Goal: Information Seeking & Learning: Learn about a topic

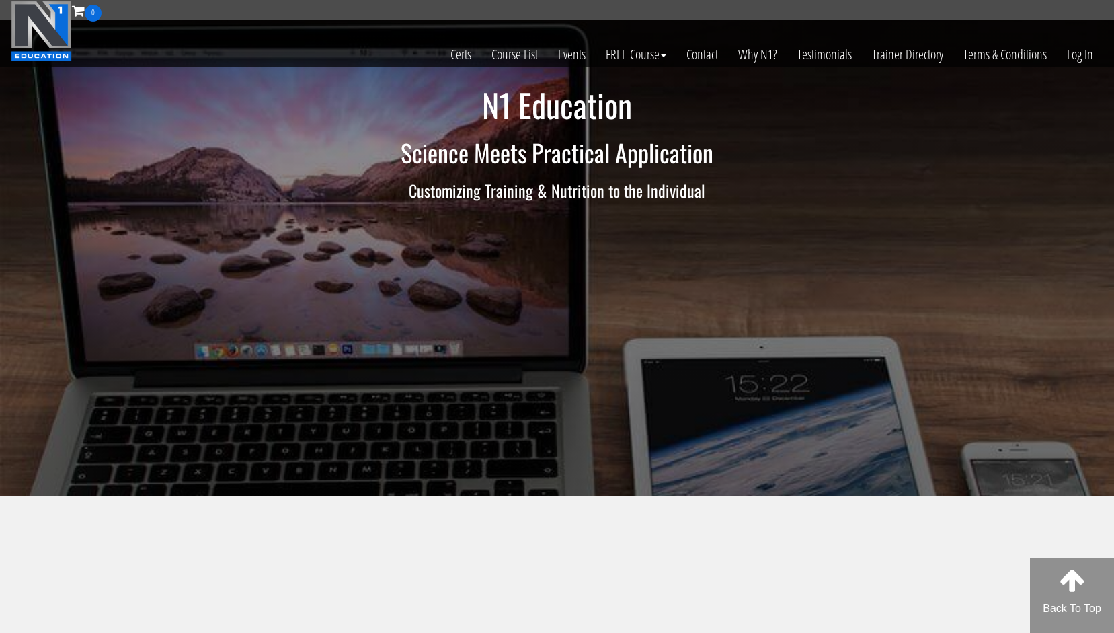
drag, startPoint x: 981, startPoint y: 189, endPoint x: 1066, endPoint y: 115, distance: 113.0
click at [982, 187] on div "N1 Education Science Meets Practical Application Customizing Training & Nutriti…" at bounding box center [557, 258] width 1114 height 476
click at [1081, 42] on link "Log In" at bounding box center [1080, 55] width 46 height 66
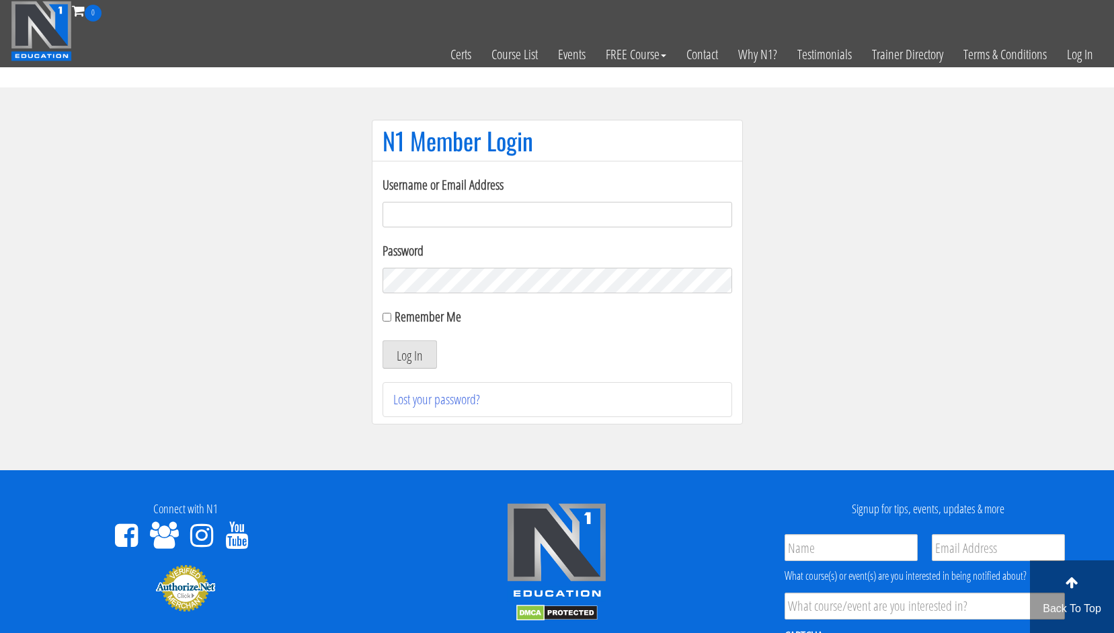
type input "[EMAIL_ADDRESS][DOMAIN_NAME]"
click at [537, 213] on input "[EMAIL_ADDRESS][DOMAIN_NAME]" at bounding box center [558, 215] width 350 height 26
click at [295, 332] on section "N1 Member Login Username or Email Address [EMAIL_ADDRESS][DOMAIN_NAME] Password…" at bounding box center [557, 278] width 1114 height 383
click at [385, 325] on div "Remember Me" at bounding box center [558, 317] width 350 height 20
click at [401, 316] on label "Remember Me" at bounding box center [428, 316] width 67 height 18
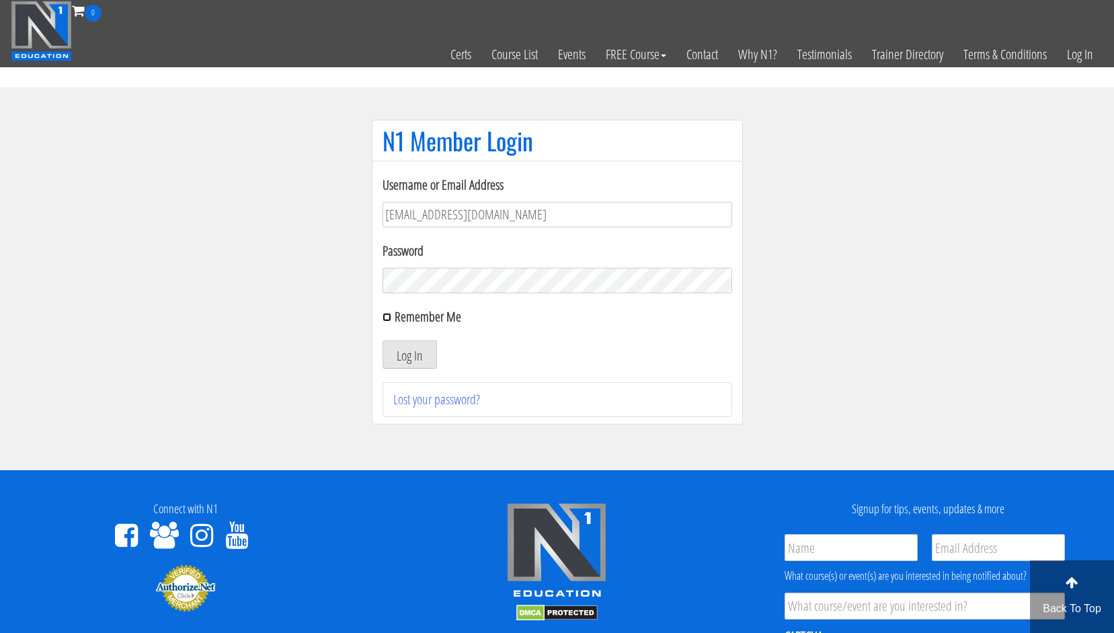
click at [391, 316] on input "Remember Me" at bounding box center [387, 317] width 9 height 9
checkbox input "true"
click at [396, 347] on button "Log In" at bounding box center [410, 354] width 54 height 28
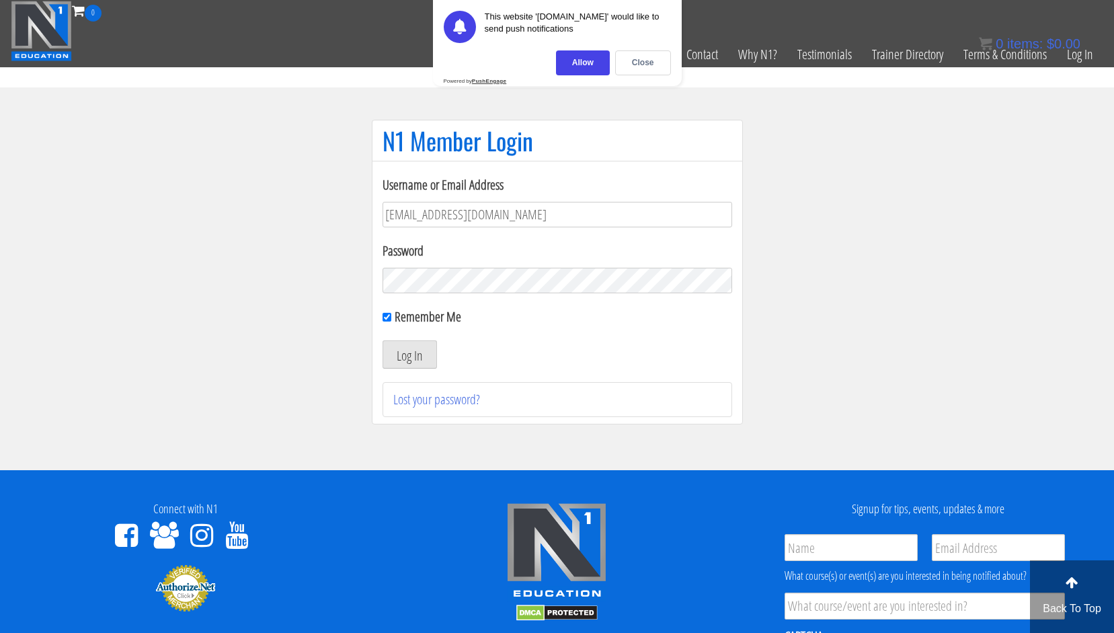
click at [1092, 325] on section "N1 Member Login Username or Email Address [EMAIL_ADDRESS][DOMAIN_NAME] Password…" at bounding box center [557, 278] width 1114 height 383
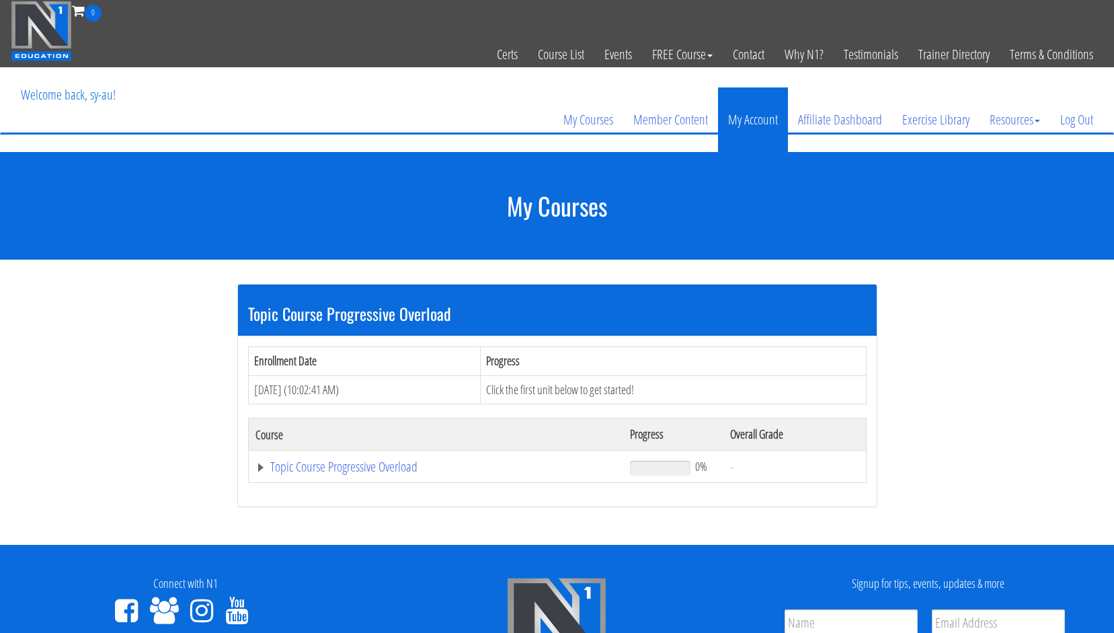
click at [761, 115] on link "My Account" at bounding box center [753, 119] width 70 height 65
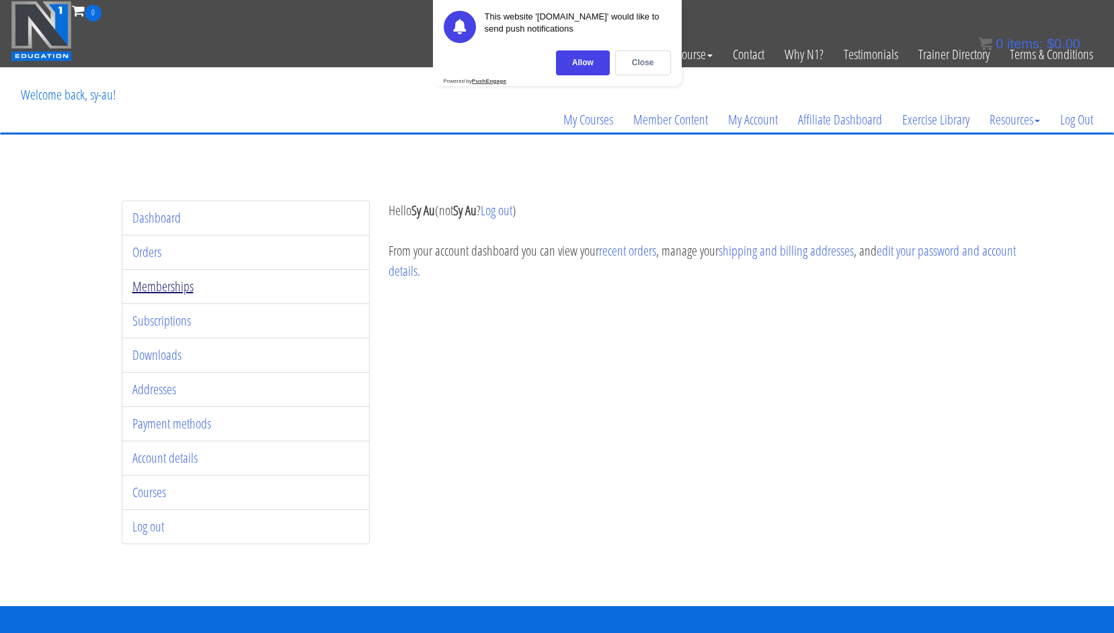
click at [176, 287] on link "Memberships" at bounding box center [162, 286] width 61 height 18
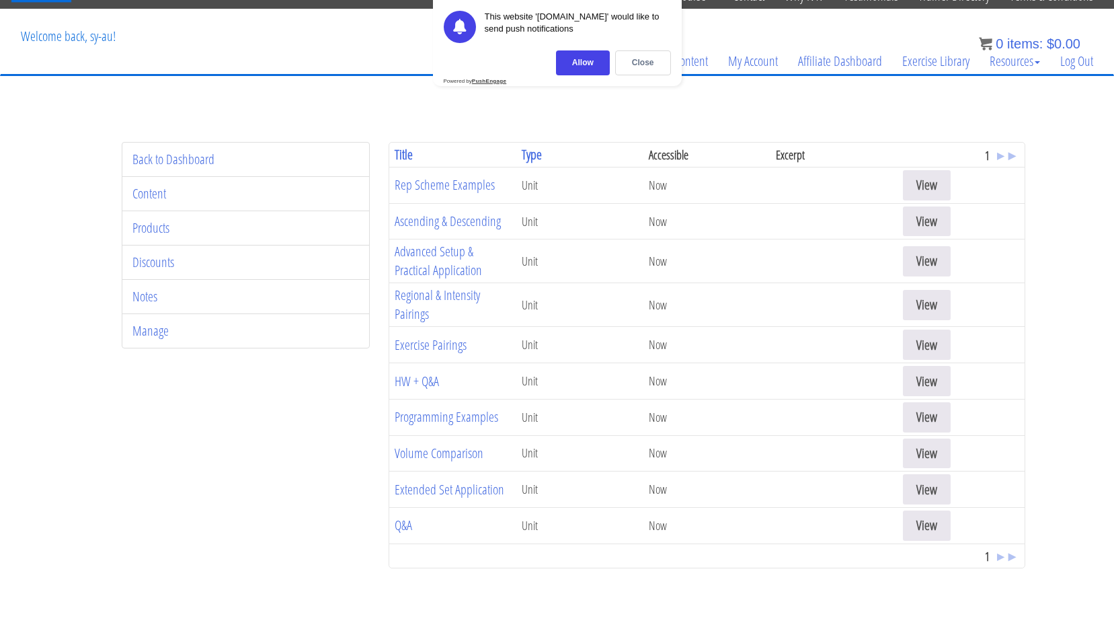
scroll to position [61, 0]
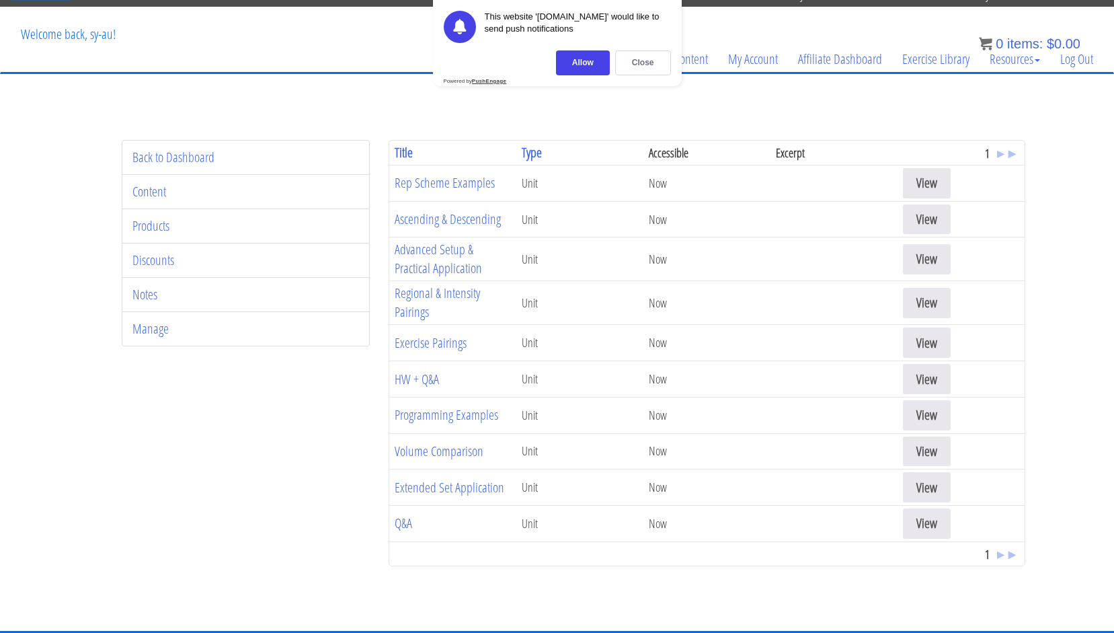
drag, startPoint x: 297, startPoint y: 449, endPoint x: 336, endPoint y: 335, distance: 120.8
click at [297, 449] on div "Back to Dashboard Content Products Discounts Notes Manage Title ▴ ▾ Type ▴ ▾ Ac…" at bounding box center [557, 361] width 936 height 443
click at [430, 380] on link "HW + Q&A" at bounding box center [417, 379] width 44 height 18
click at [1004, 552] on span "▸" at bounding box center [1000, 554] width 7 height 18
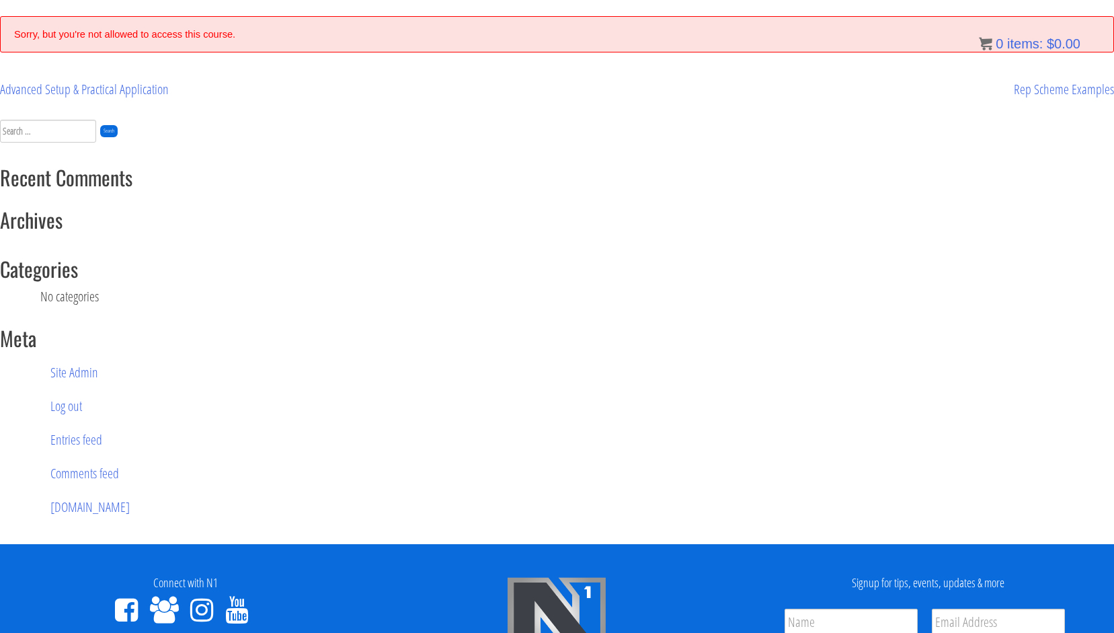
scroll to position [139, 0]
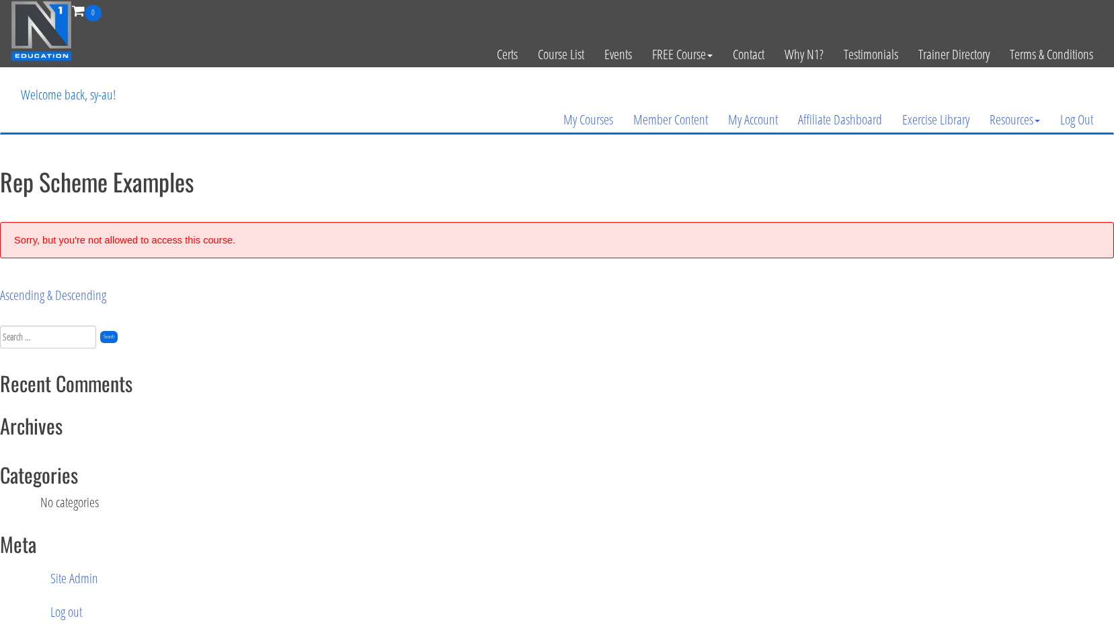
click at [92, 254] on div "Sorry, but you're not allowed to access this course." at bounding box center [557, 240] width 1114 height 36
click at [71, 289] on link "Ascending & Descending" at bounding box center [53, 295] width 106 height 18
click at [141, 232] on div "Sorry, but you're not allowed to access this course." at bounding box center [557, 240] width 1114 height 36
click at [141, 244] on div "Sorry, but you're not allowed to access this course." at bounding box center [557, 240] width 1114 height 36
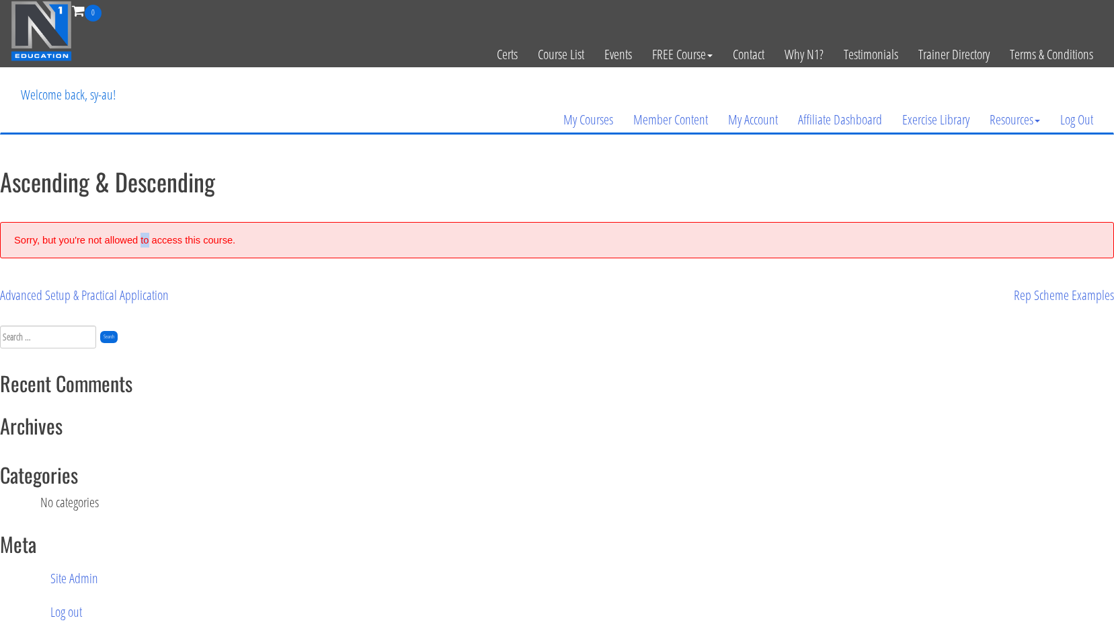
click at [141, 244] on div "Sorry, but you're not allowed to access this course." at bounding box center [557, 240] width 1114 height 36
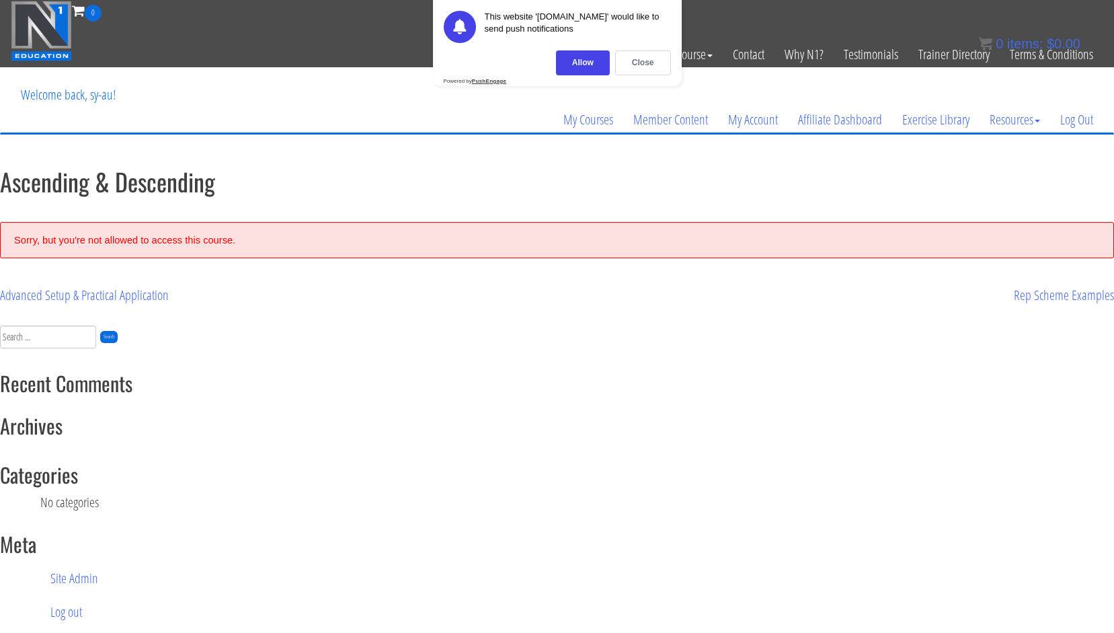
click at [159, 235] on div "Sorry, but you're not allowed to access this course." at bounding box center [557, 240] width 1114 height 36
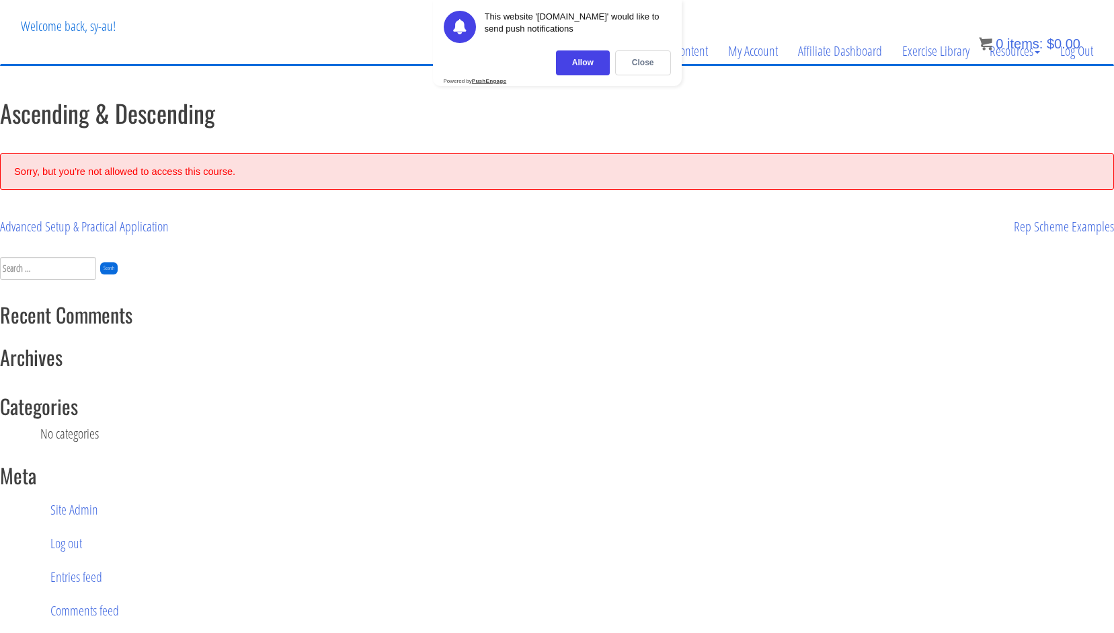
scroll to position [64, 0]
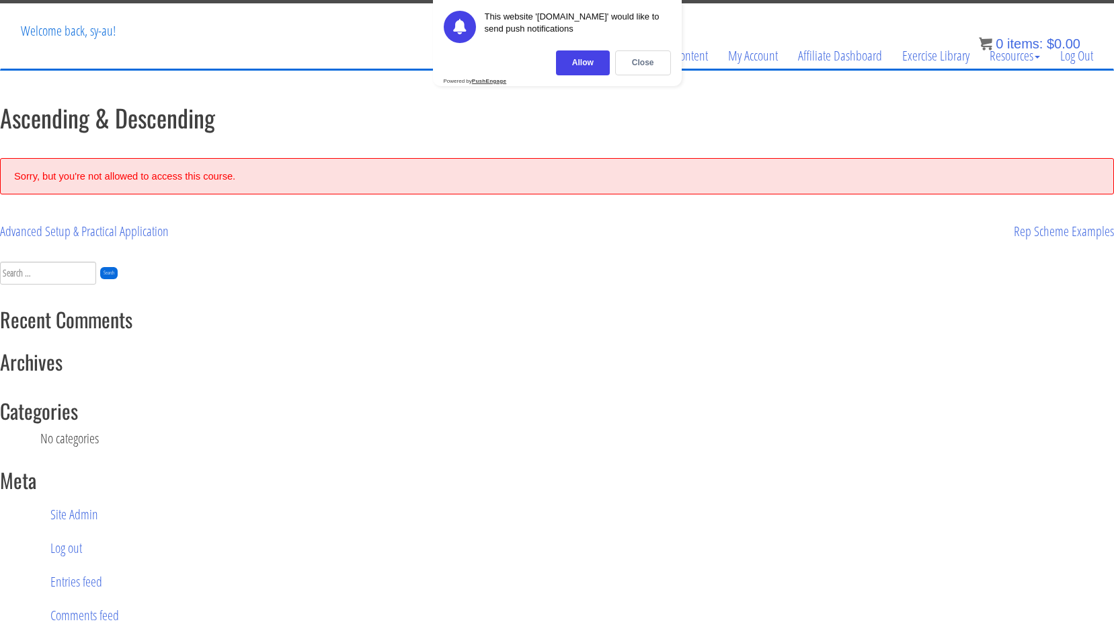
click at [138, 181] on div "Sorry, but you're not allowed to access this course." at bounding box center [557, 176] width 1114 height 36
drag, startPoint x: 138, startPoint y: 181, endPoint x: 638, endPoint y: 239, distance: 503.1
click at [638, 239] on div "Rep Scheme Examples" at bounding box center [837, 231] width 558 height 20
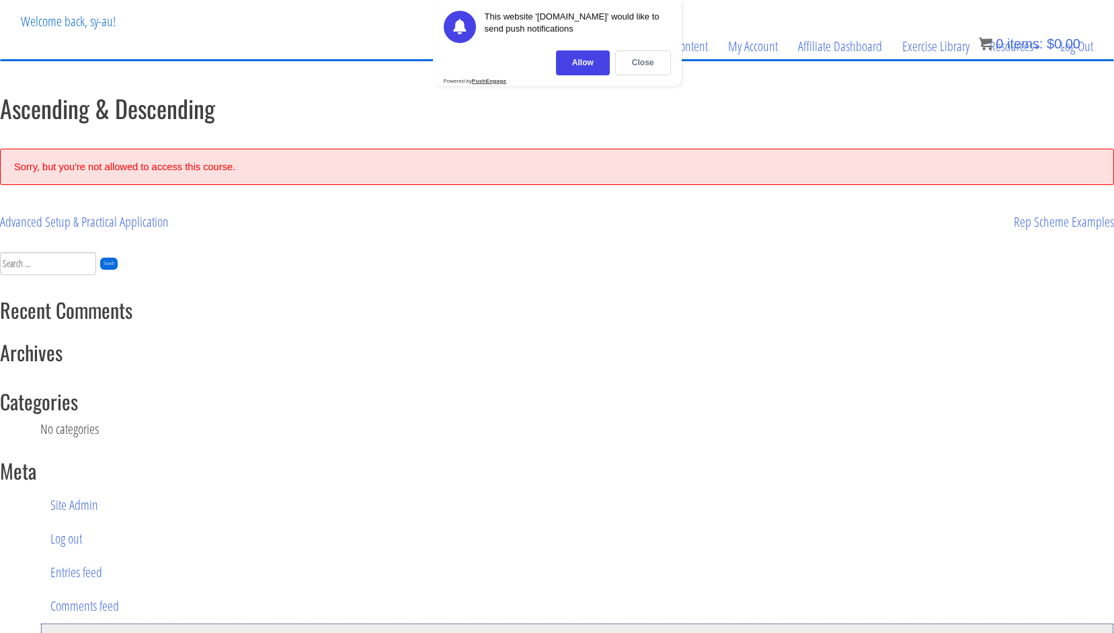
scroll to position [69, 0]
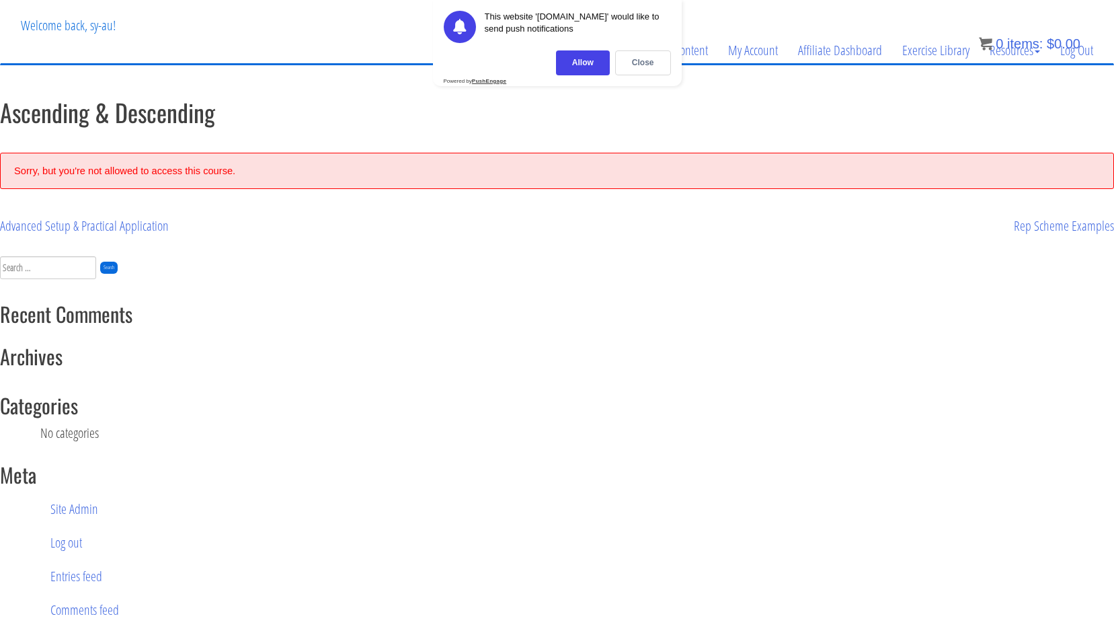
click at [171, 167] on div "Sorry, but you're not allowed to access this course." at bounding box center [557, 171] width 1114 height 36
click at [73, 229] on link "Advanced Setup & Practical Application" at bounding box center [84, 226] width 169 height 18
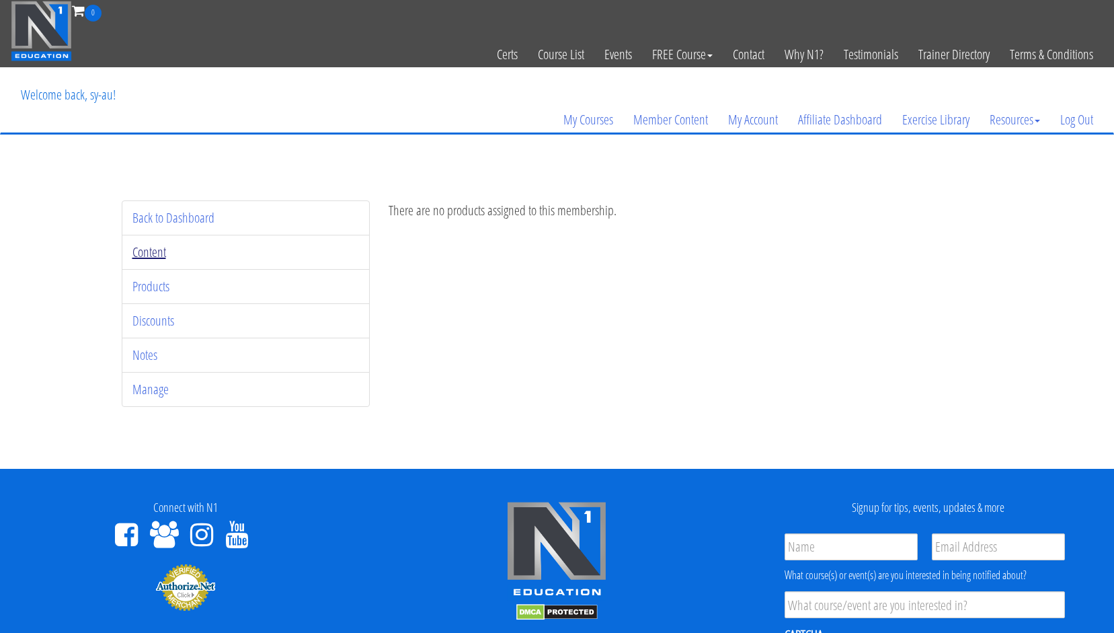
click at [148, 256] on link "Content" at bounding box center [149, 252] width 34 height 18
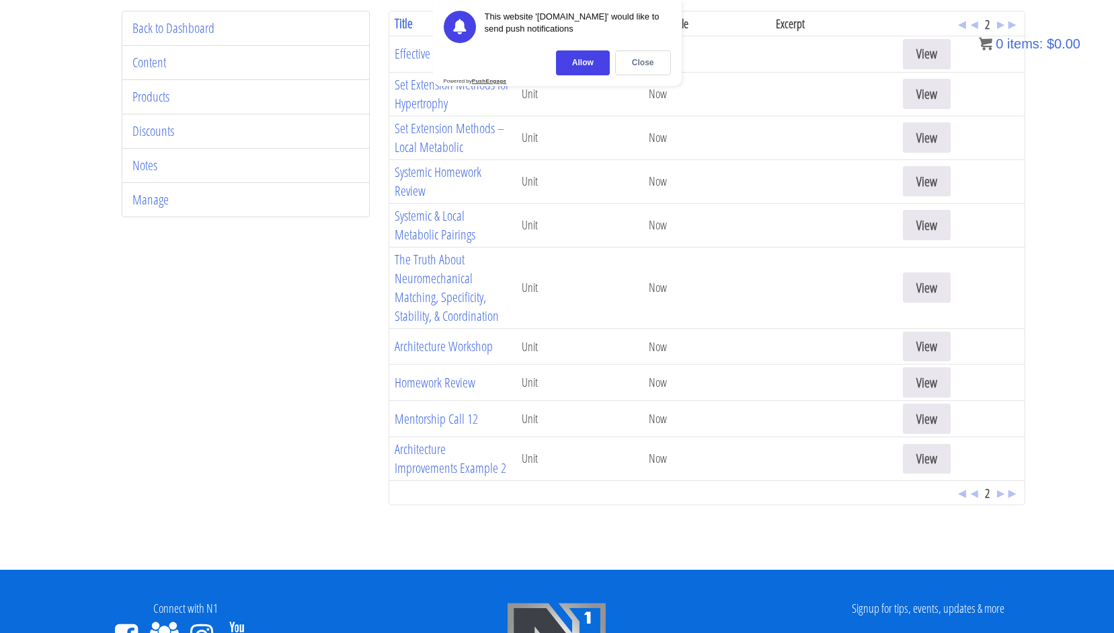
scroll to position [195, 0]
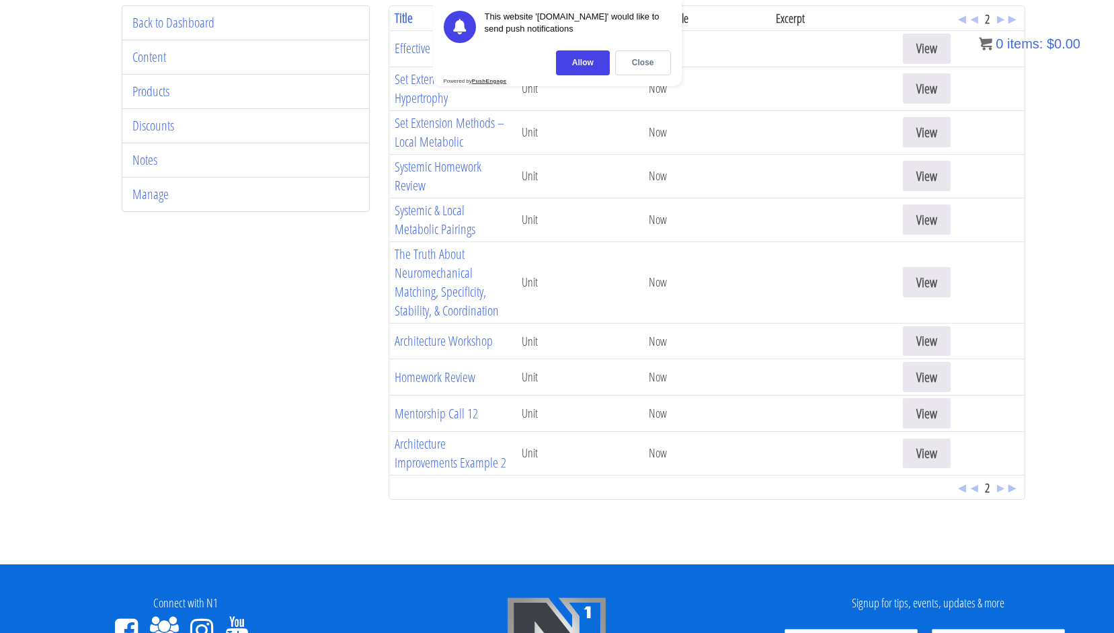
click at [979, 488] on span "◄ ◂ 2 ▸ ►" at bounding box center [988, 487] width 64 height 18
click at [977, 490] on span "◄ ◂ 2 ▸ ►" at bounding box center [988, 487] width 64 height 18
click at [982, 493] on span "◄ ◂ 2 ▸ ►" at bounding box center [988, 487] width 64 height 18
click at [980, 493] on span "◄ ◂ 2 ▸ ►" at bounding box center [988, 487] width 64 height 18
click at [979, 492] on span "◄ ◂ 2 ▸ ►" at bounding box center [988, 487] width 64 height 18
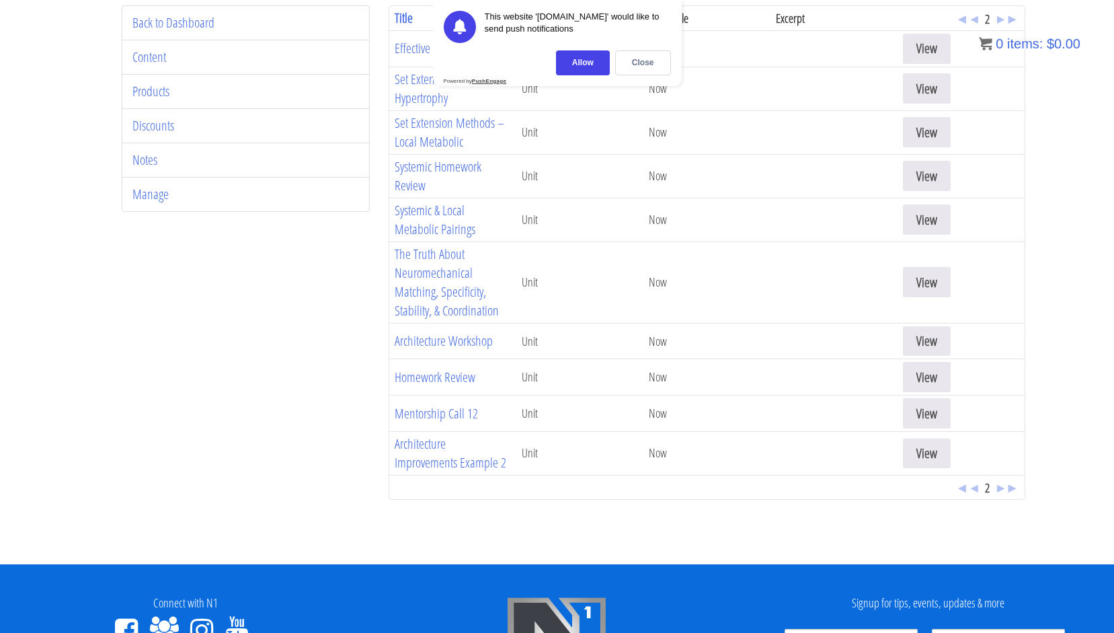
click at [979, 488] on span "◄ ◂ 2 ▸ ►" at bounding box center [988, 487] width 64 height 18
click at [975, 491] on span "◂" at bounding box center [974, 487] width 7 height 18
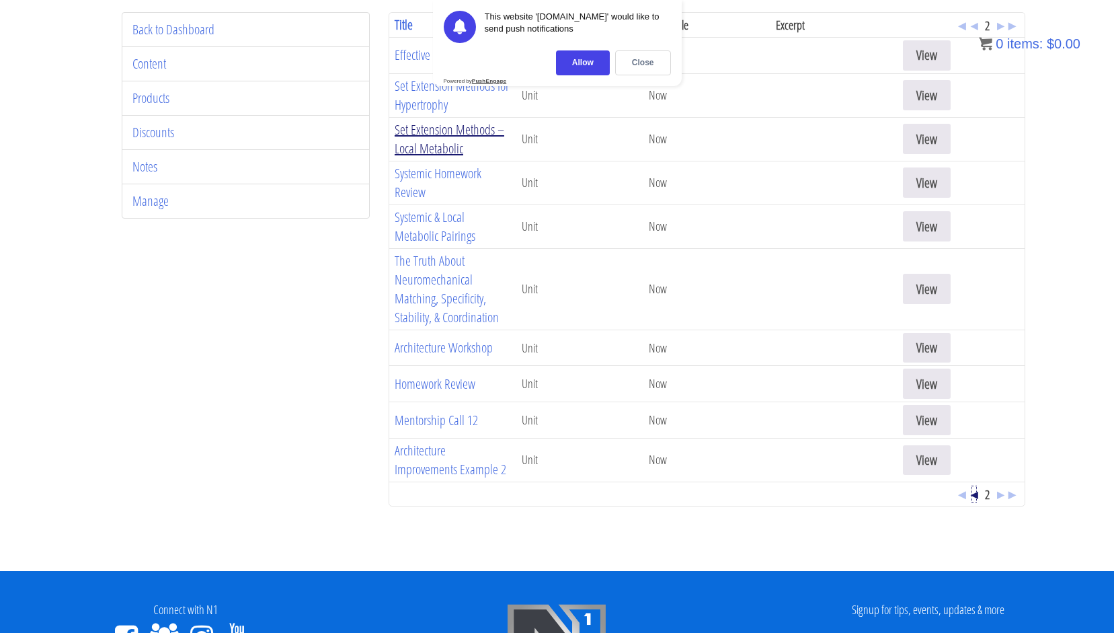
scroll to position [192, 0]
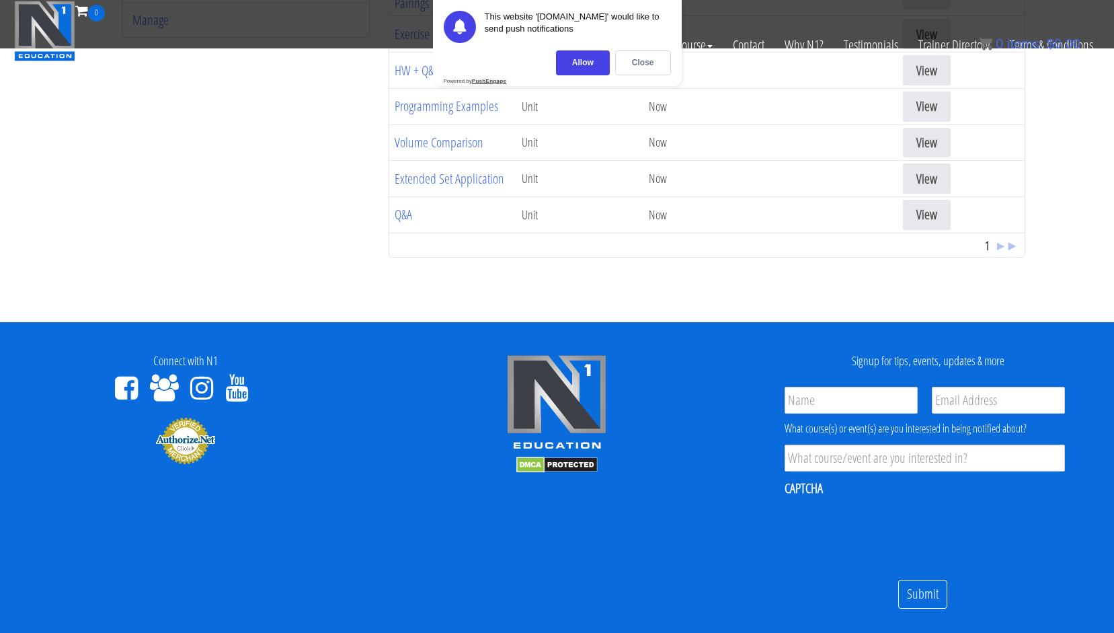
scroll to position [383, 0]
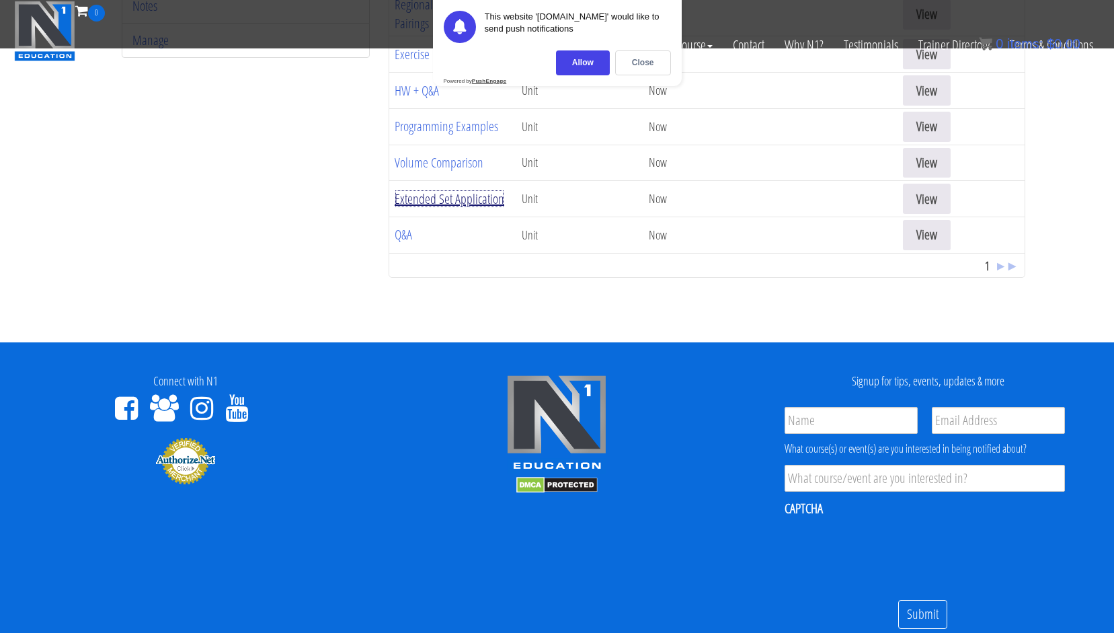
scroll to position [258, 0]
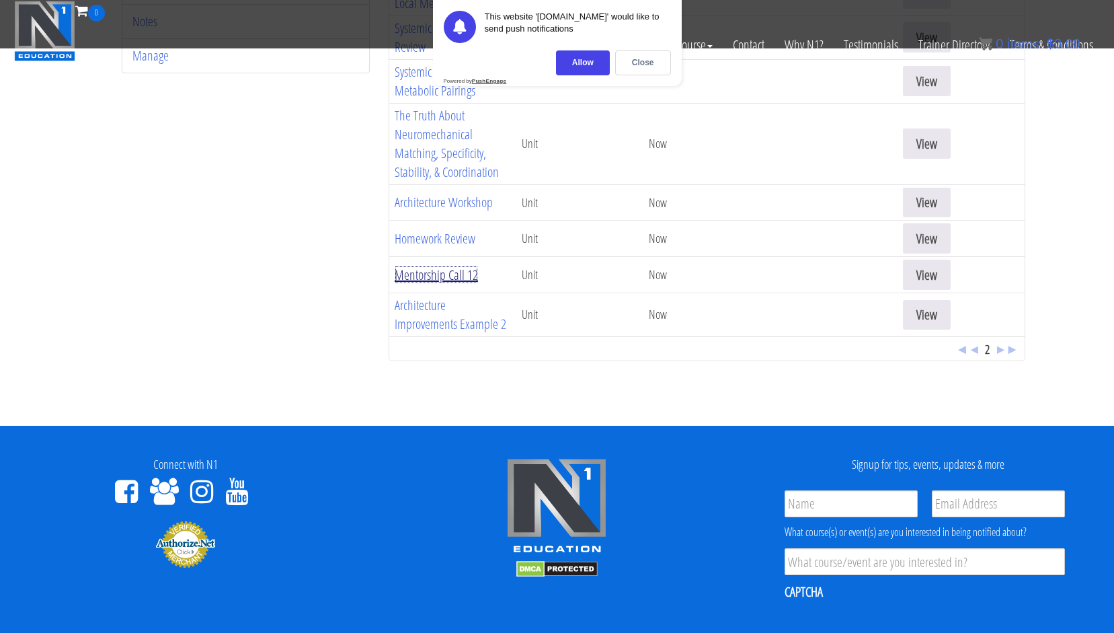
scroll to position [250, 0]
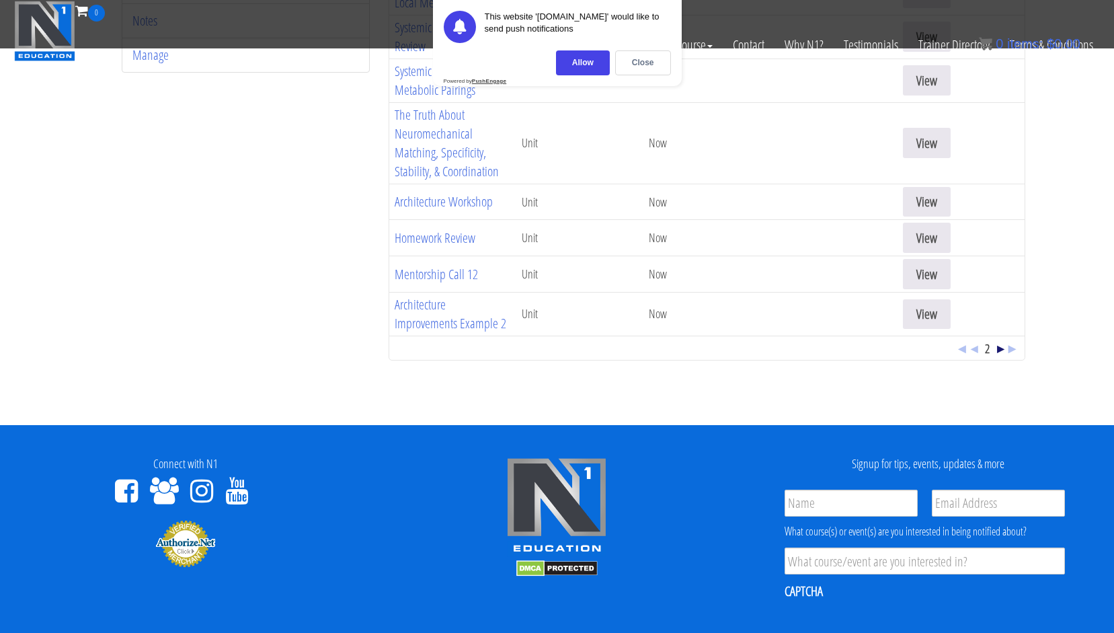
click at [1001, 349] on span "▸" at bounding box center [1000, 348] width 7 height 18
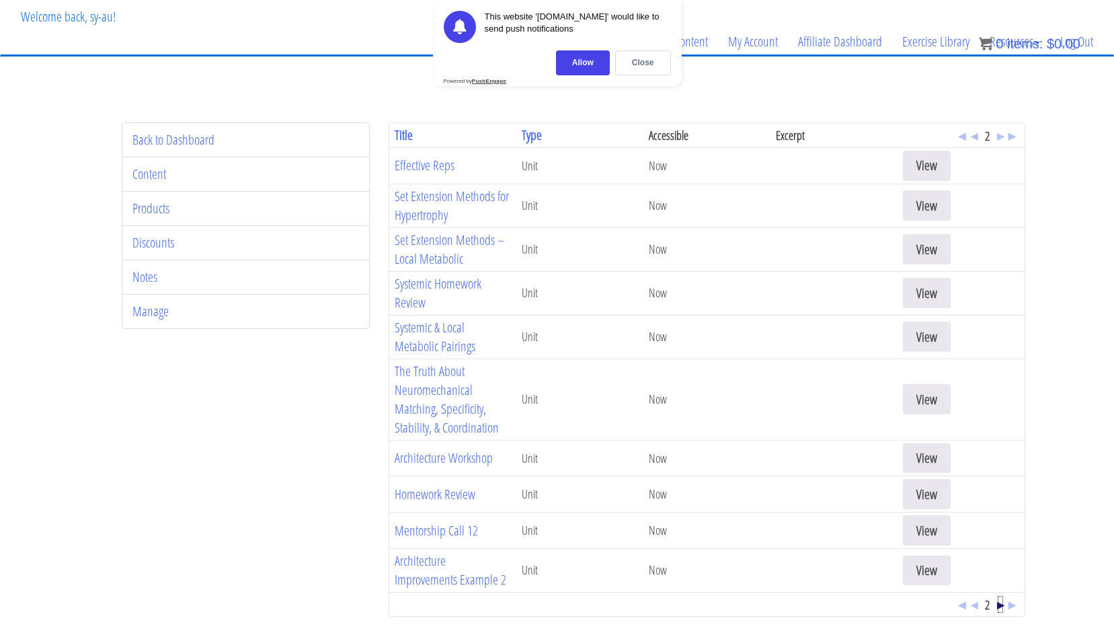
scroll to position [75, 0]
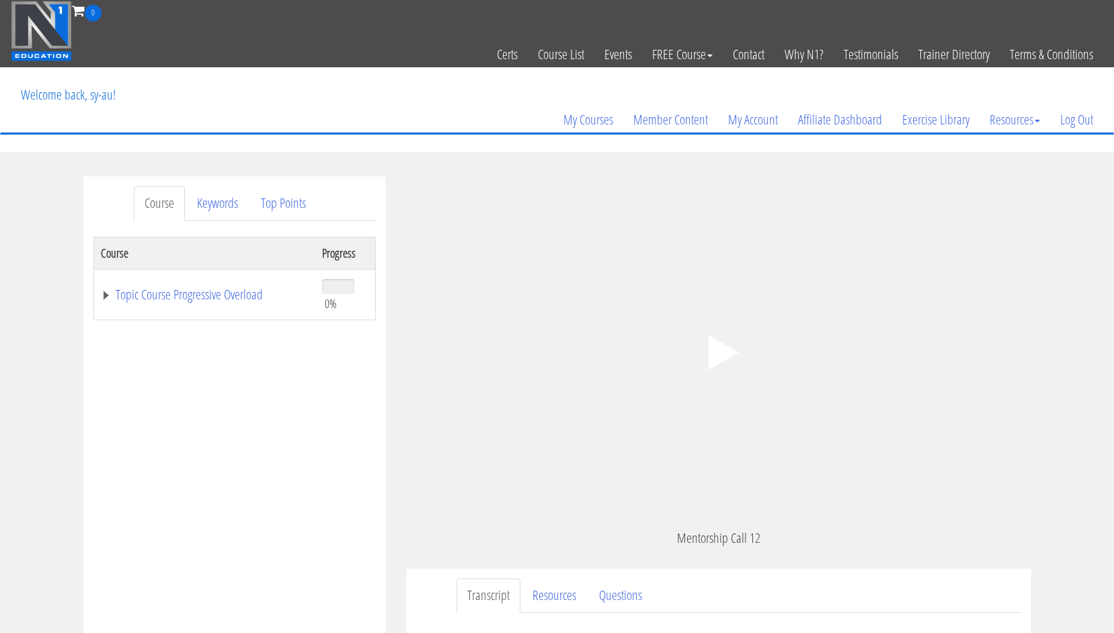
click at [660, 302] on div ".a{fill:#000;opacity:0.65;}.b{fill:#fff;opacity:1.0;} .fp-color-play{opacity:0.…" at bounding box center [718, 352] width 625 height 352
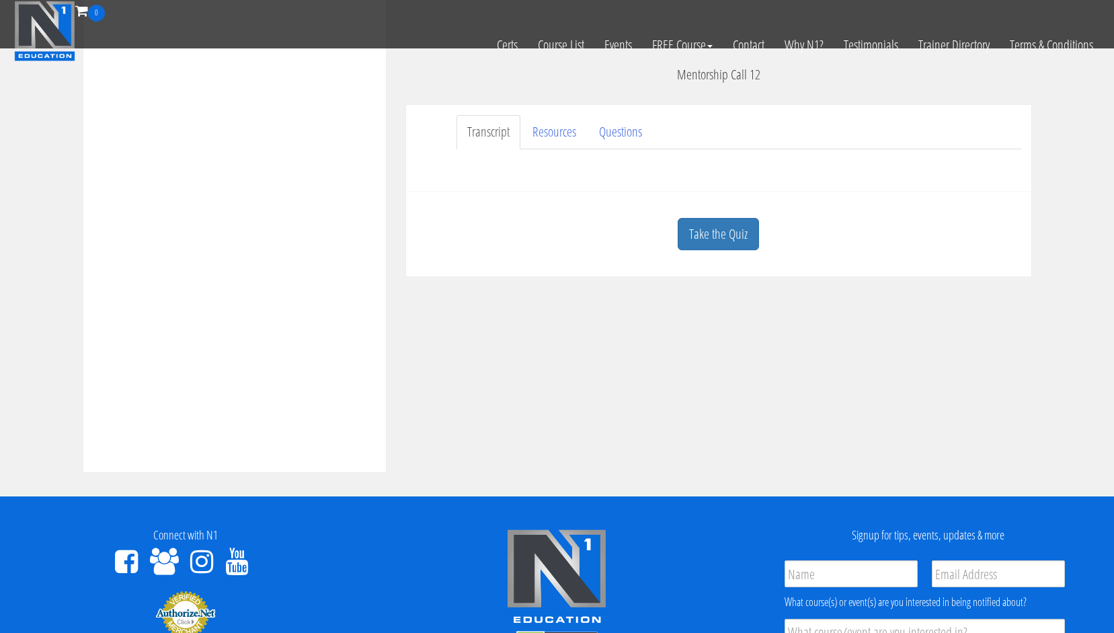
scroll to position [385, 0]
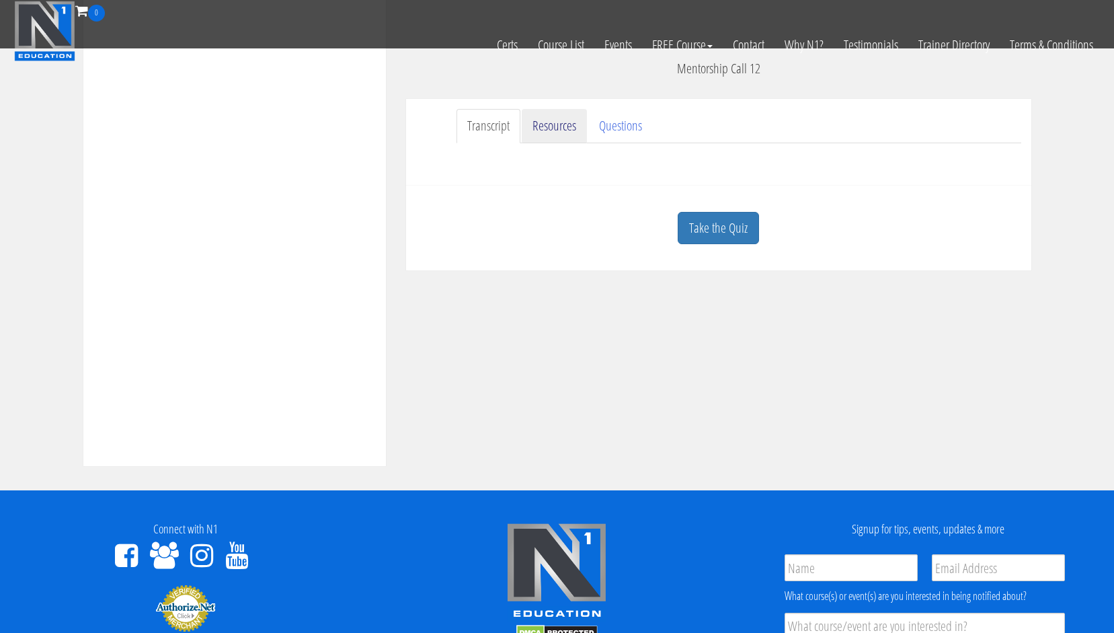
click at [558, 126] on link "Resources" at bounding box center [554, 126] width 65 height 34
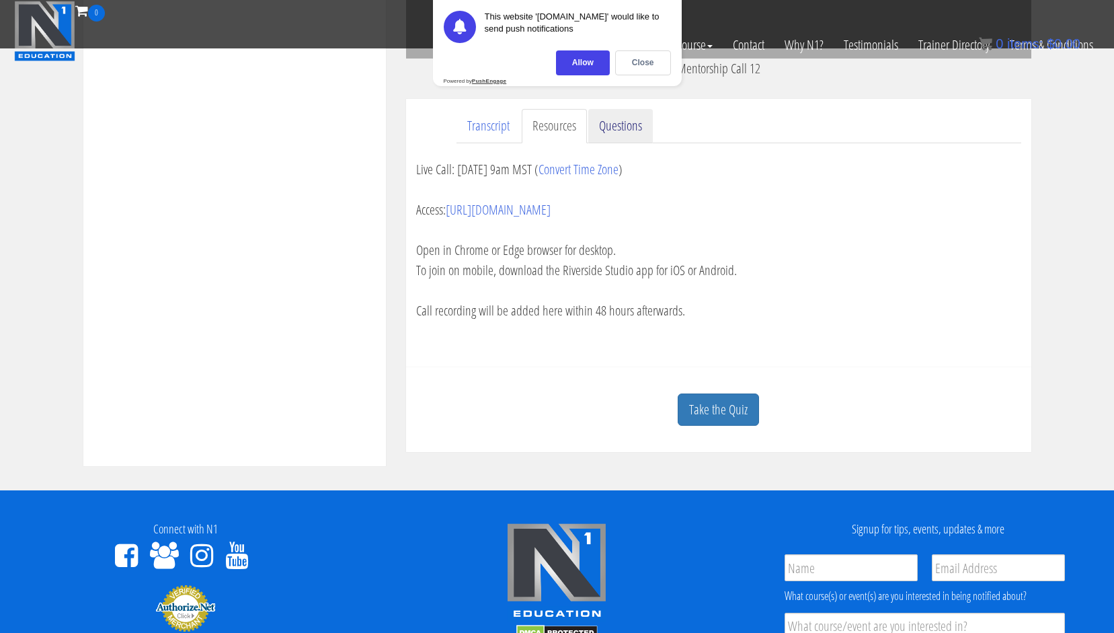
click at [619, 127] on link "Questions" at bounding box center [620, 126] width 65 height 34
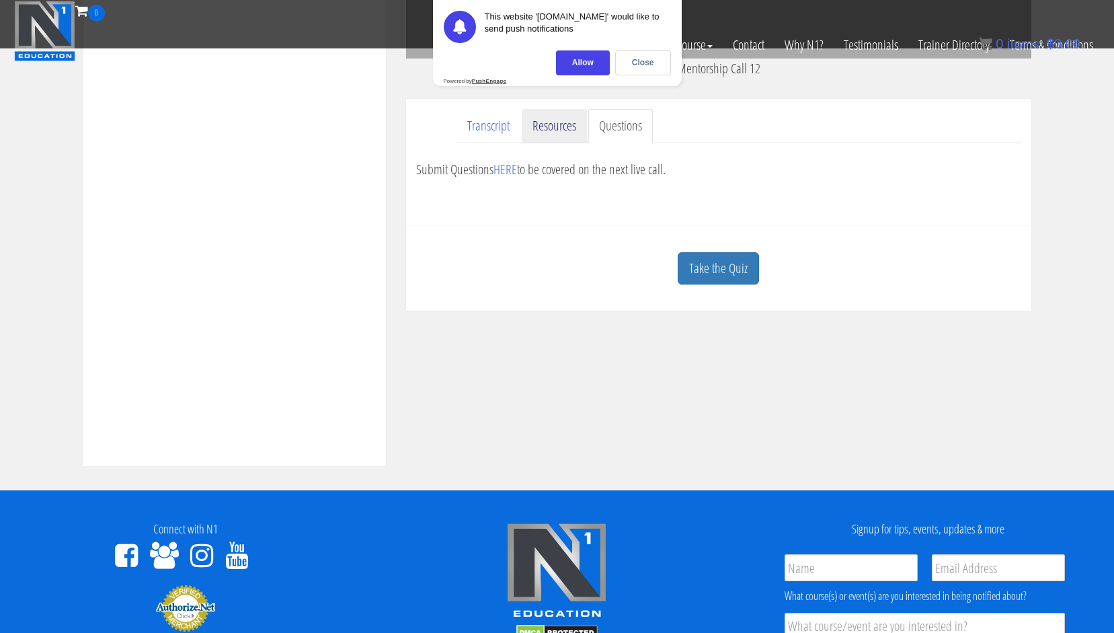
click at [563, 130] on link "Resources" at bounding box center [554, 126] width 65 height 34
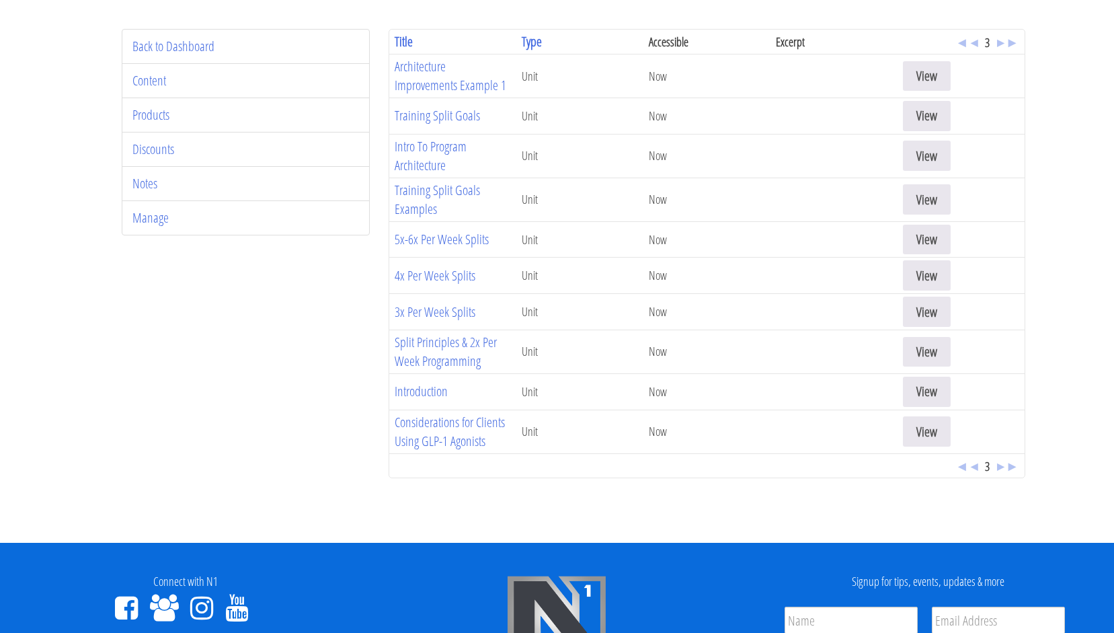
scroll to position [170, 0]
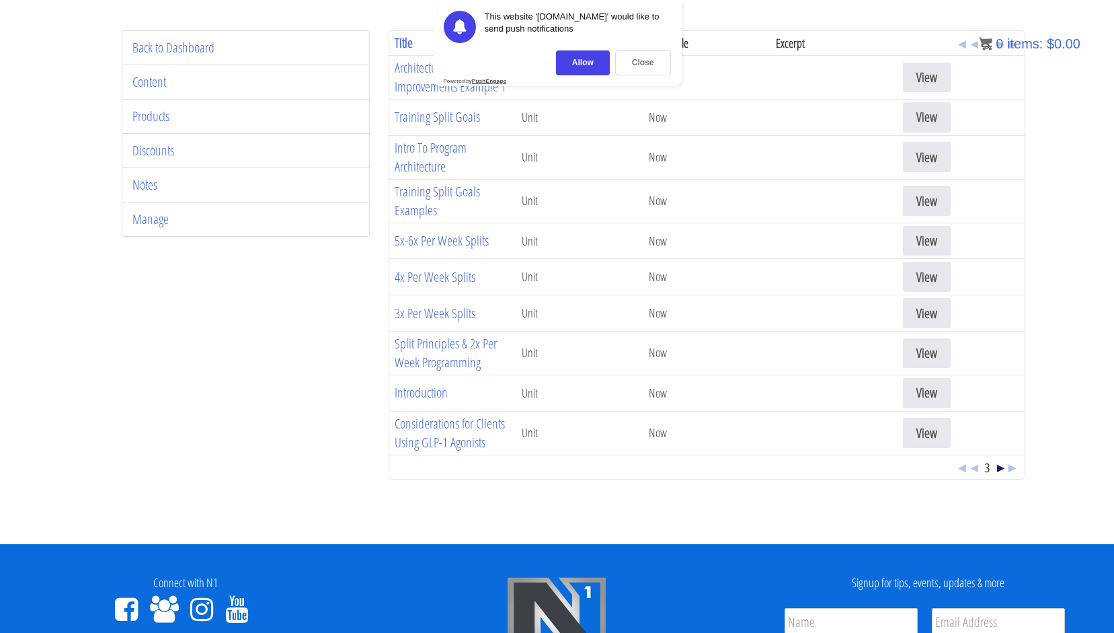
click at [1001, 464] on span "▸" at bounding box center [1000, 467] width 7 height 18
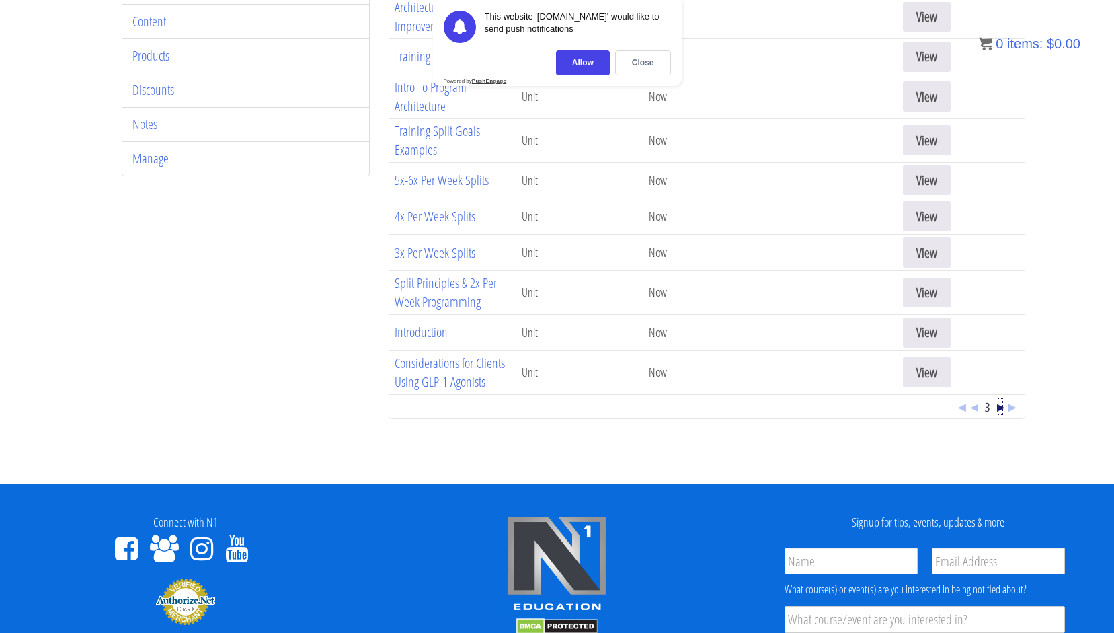
scroll to position [232, 0]
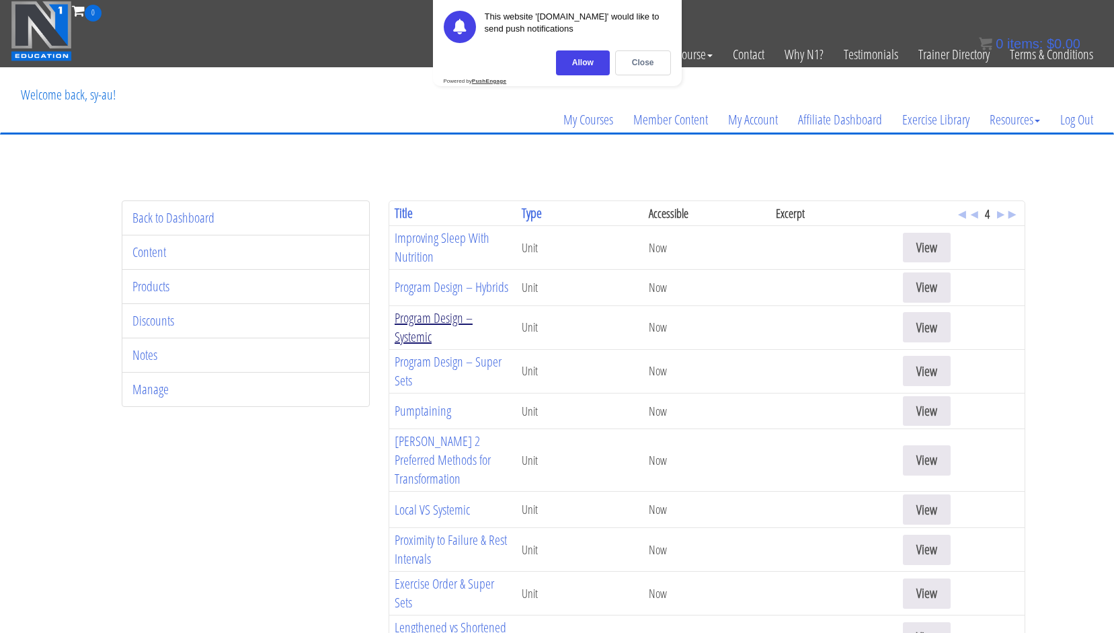
click at [403, 337] on link "Program Design – Systemic" at bounding box center [434, 327] width 78 height 37
click at [410, 283] on link "Program Design – Hybrids" at bounding box center [452, 287] width 114 height 18
click at [443, 359] on link "Program Design – Super Sets" at bounding box center [448, 370] width 107 height 37
click at [432, 418] on link "Pumptaining" at bounding box center [423, 411] width 56 height 18
click at [427, 459] on link "Kassem’s 2 Preferred Methods for Transformation" at bounding box center [443, 460] width 96 height 56
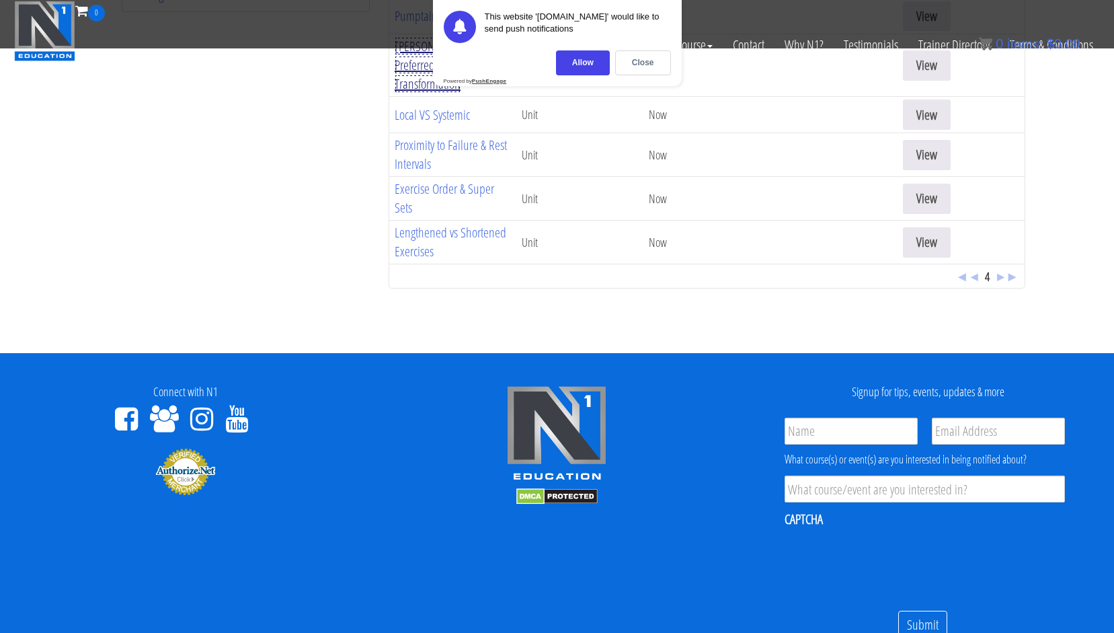
scroll to position [316, 0]
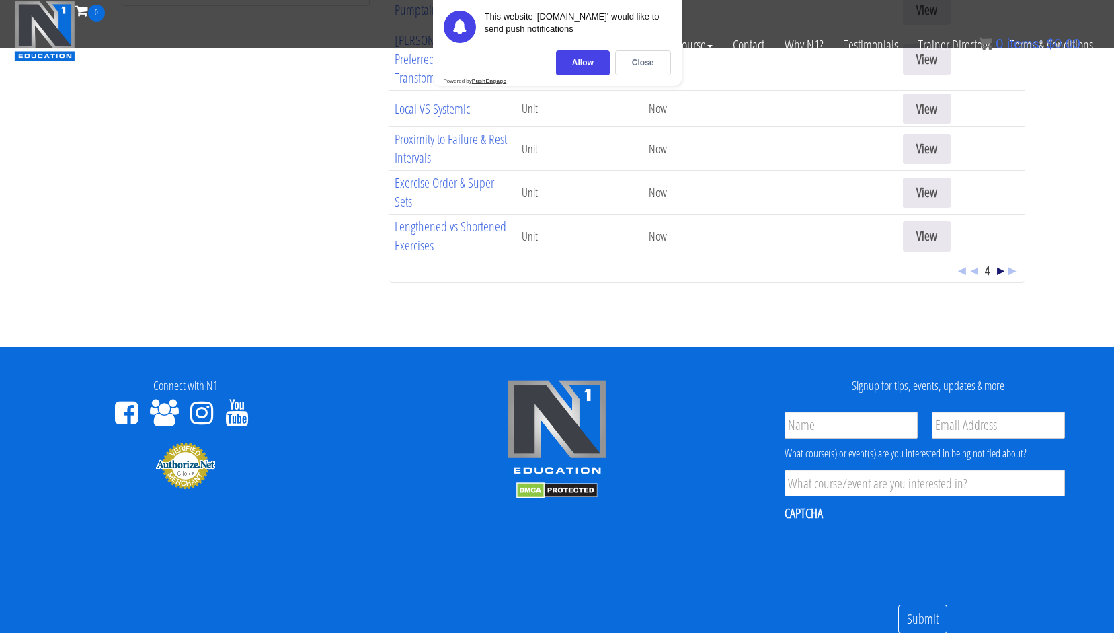
click at [999, 273] on span "▸" at bounding box center [1000, 270] width 7 height 18
click at [976, 276] on span "◂" at bounding box center [974, 270] width 7 height 18
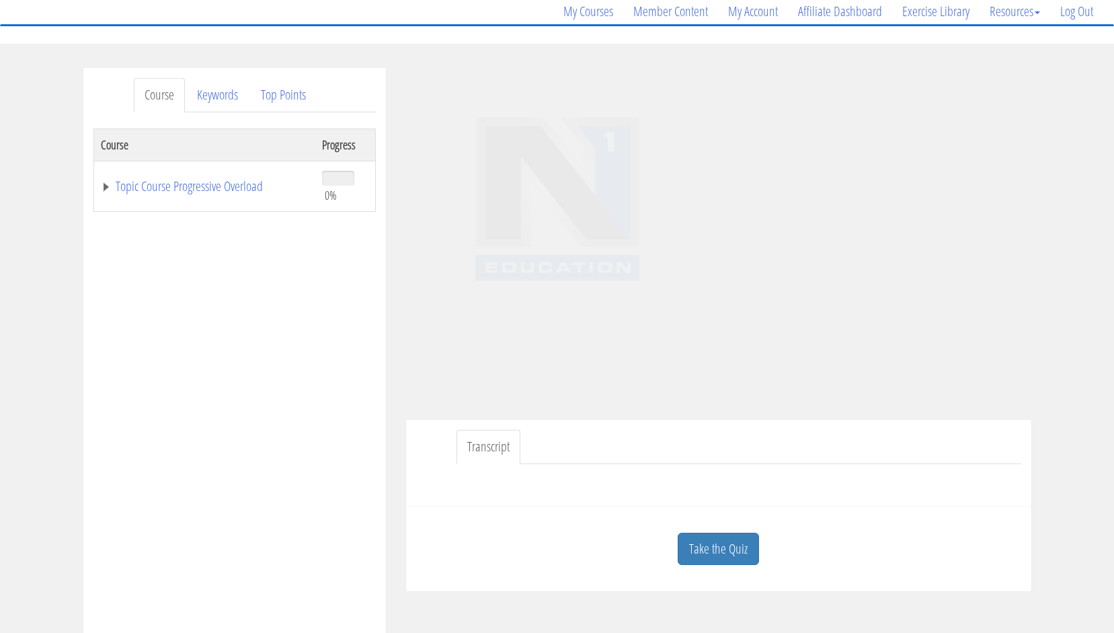
scroll to position [120, 0]
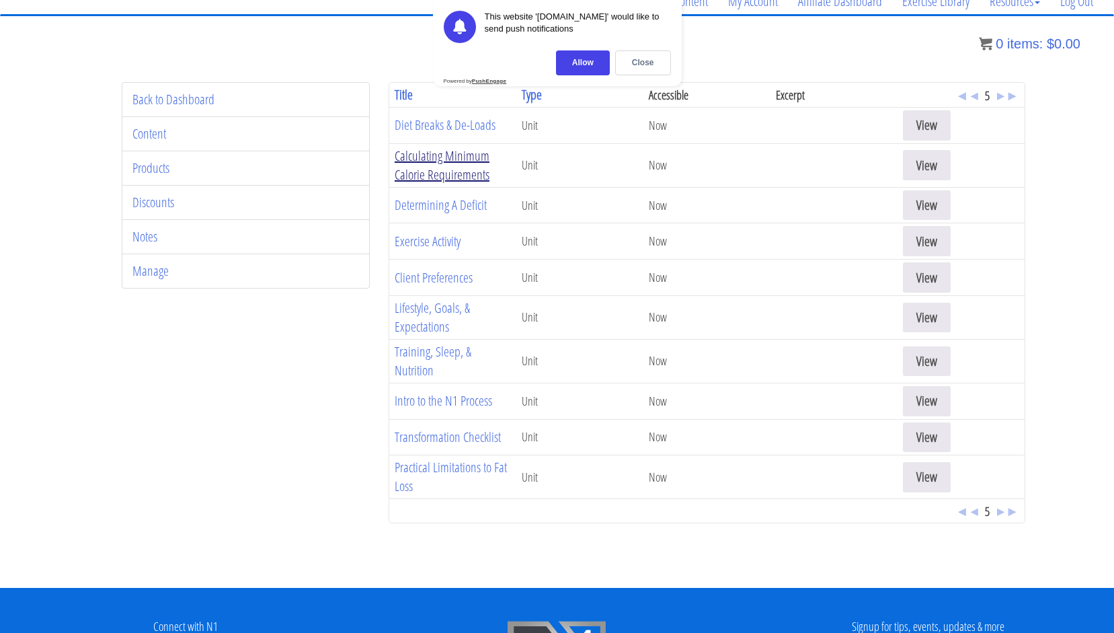
scroll to position [124, 0]
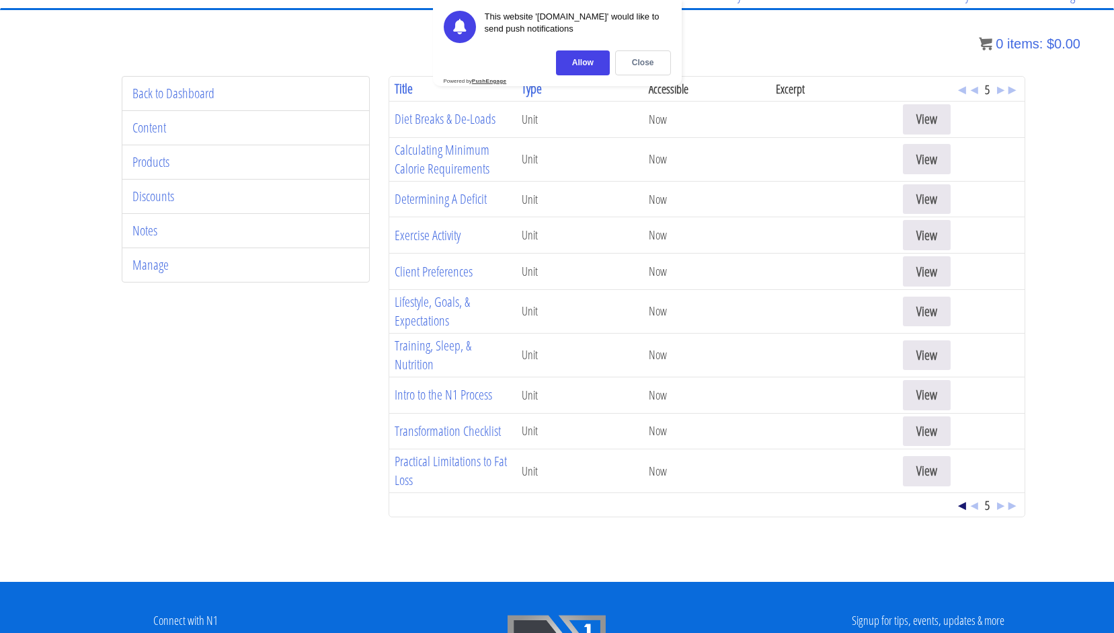
click at [965, 508] on span "◄" at bounding box center [962, 505] width 13 height 18
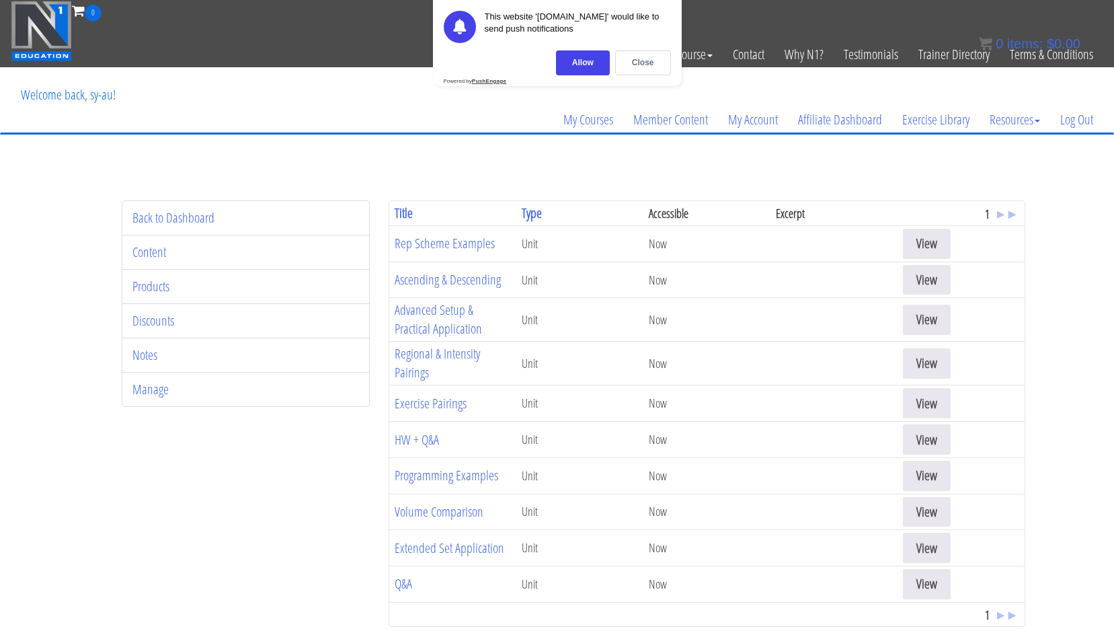
click at [358, 68] on div "My Courses Member Content My Account Affiliate Dashboard Exercise Library Resou…" at bounding box center [557, 100] width 1093 height 65
click at [343, 118] on div "My Courses Member Content My Account Affiliate Dashboard Exercise Library Resou…" at bounding box center [557, 100] width 1093 height 65
click at [441, 245] on link "Rep Scheme Examples" at bounding box center [445, 243] width 100 height 18
